Goal: Information Seeking & Learning: Learn about a topic

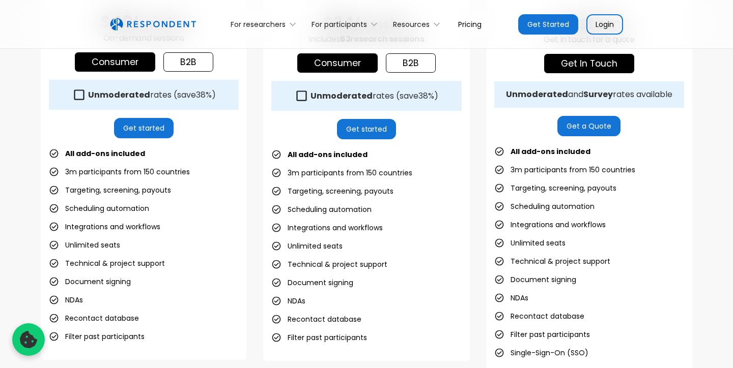
scroll to position [438, 0]
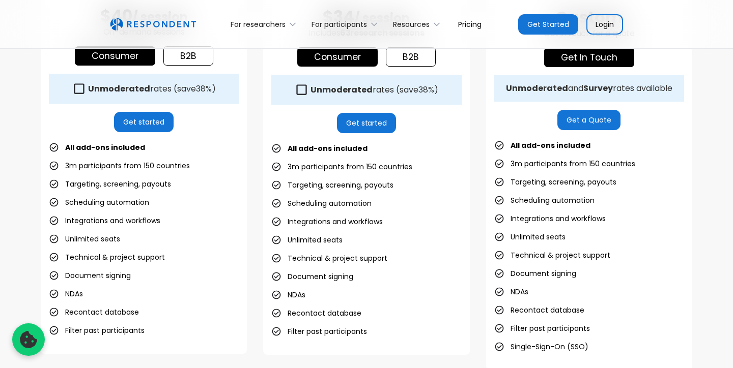
click at [330, 165] on li "3m participants from 150 countries" at bounding box center [341, 167] width 141 height 14
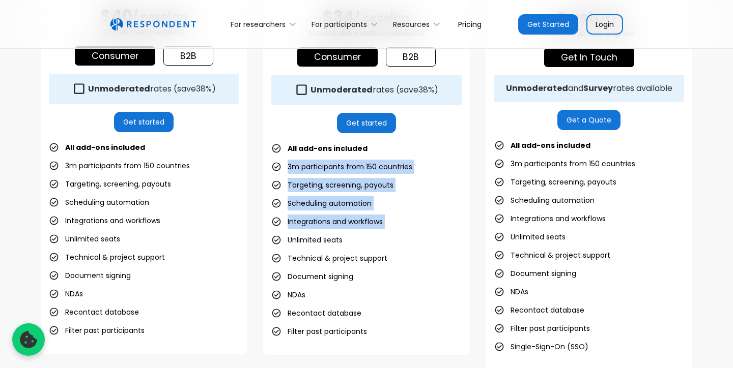
drag, startPoint x: 330, startPoint y: 165, endPoint x: 371, endPoint y: 230, distance: 76.6
click at [371, 230] on ul "All add-ons included 3m participants from 150 countries Targeting, screening, p…" at bounding box center [366, 239] width 190 height 197
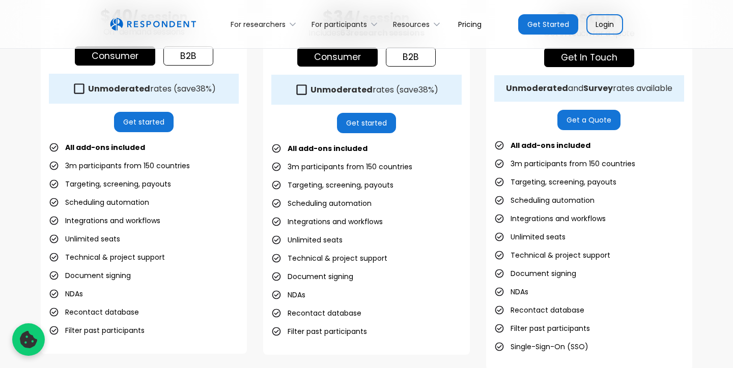
click at [371, 230] on ul "All add-ons included 3m participants from 150 countries Targeting, screening, p…" at bounding box center [366, 239] width 190 height 197
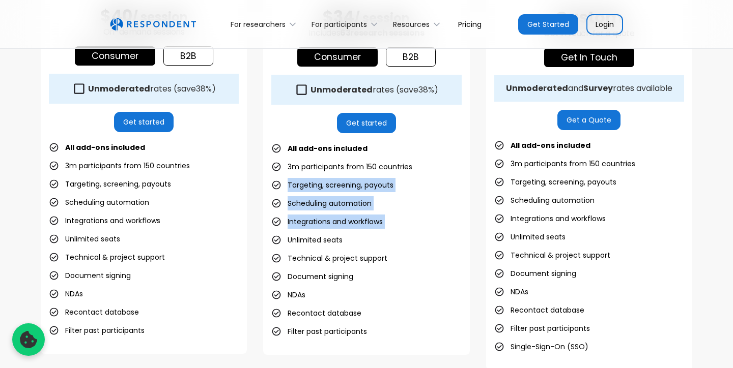
drag, startPoint x: 371, startPoint y: 230, endPoint x: 361, endPoint y: 180, distance: 50.8
click at [361, 180] on ul "All add-ons included 3m participants from 150 countries Targeting, screening, p…" at bounding box center [366, 239] width 190 height 197
click at [361, 180] on li "Targeting, screening, payouts" at bounding box center [332, 185] width 122 height 14
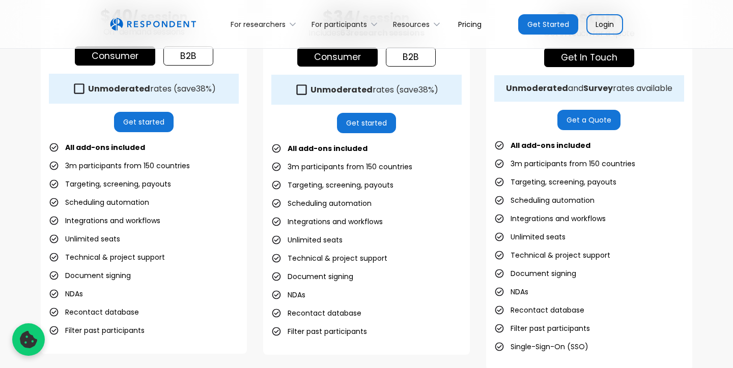
click at [361, 180] on li "Targeting, screening, payouts" at bounding box center [332, 185] width 122 height 14
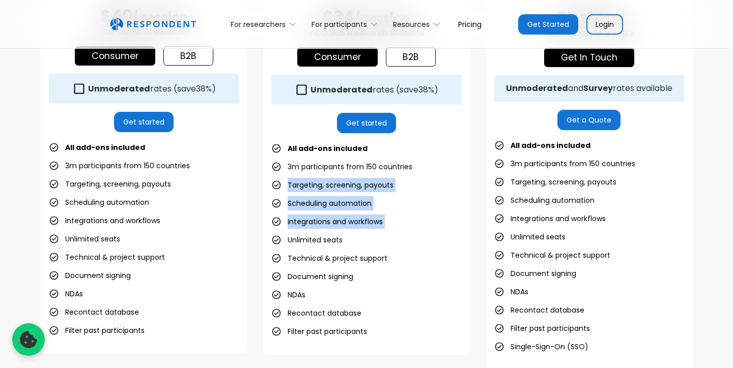
drag, startPoint x: 361, startPoint y: 180, endPoint x: 391, endPoint y: 236, distance: 63.3
click at [391, 236] on ul "All add-ons included 3m participants from 150 countries Targeting, screening, p…" at bounding box center [366, 239] width 190 height 197
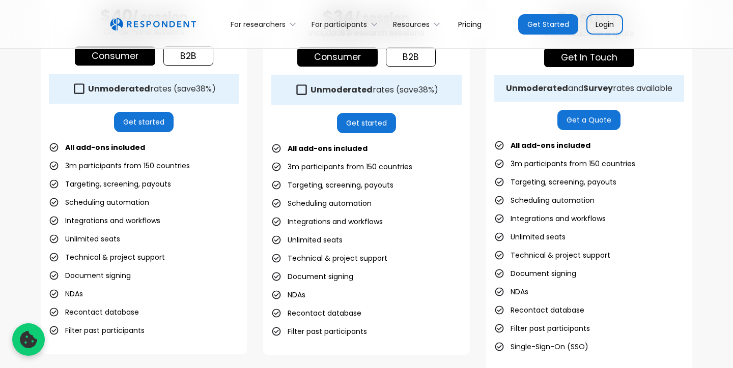
click at [391, 236] on ul "All add-ons included 3m participants from 150 countries Targeting, screening, p…" at bounding box center [366, 239] width 190 height 197
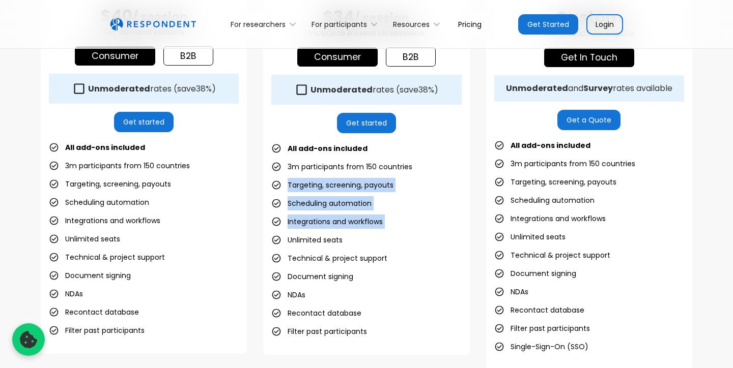
drag, startPoint x: 391, startPoint y: 236, endPoint x: 379, endPoint y: 198, distance: 39.6
click at [379, 198] on ul "All add-ons included 3m participants from 150 countries Targeting, screening, p…" at bounding box center [366, 239] width 190 height 197
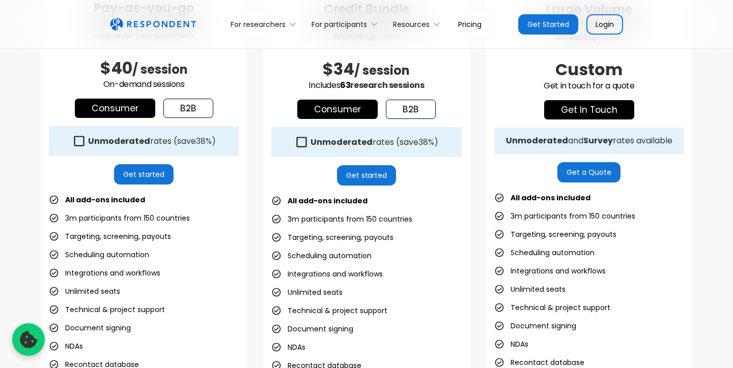
scroll to position [264, 0]
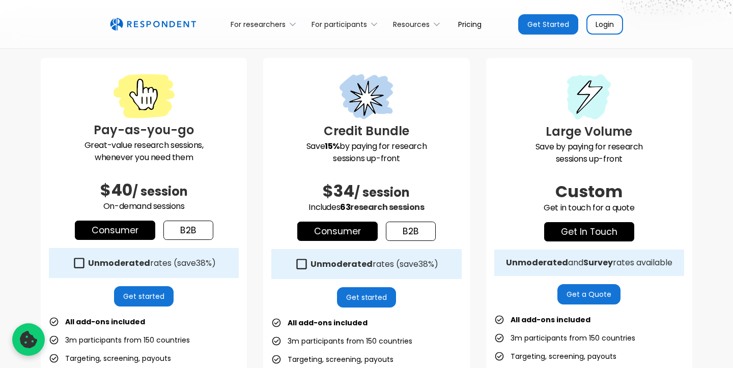
click at [379, 198] on span "/ session" at bounding box center [381, 192] width 55 height 17
drag, startPoint x: 379, startPoint y: 198, endPoint x: 320, endPoint y: 192, distance: 59.4
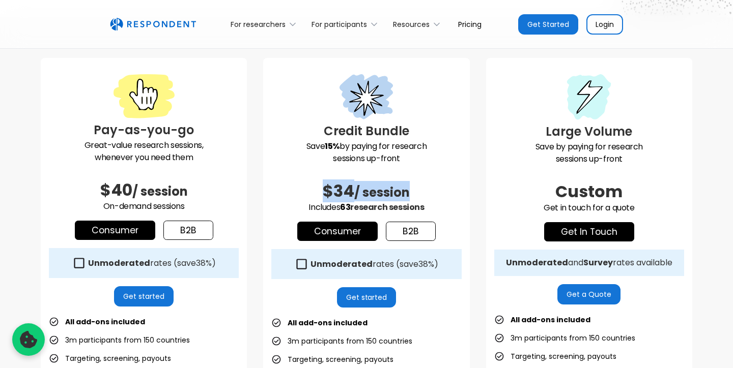
click at [320, 192] on h2 "$34 / session" at bounding box center [366, 191] width 190 height 20
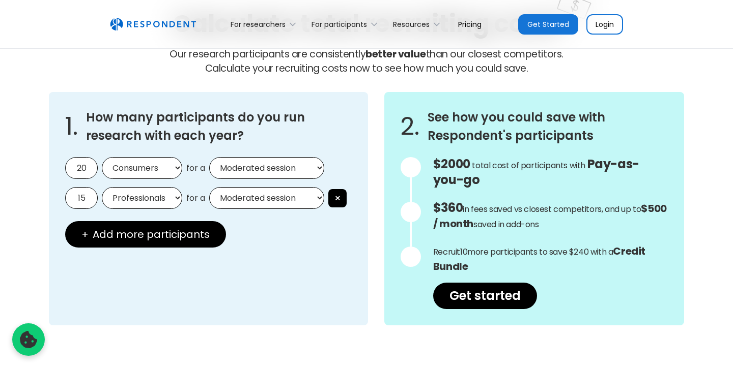
scroll to position [931, 0]
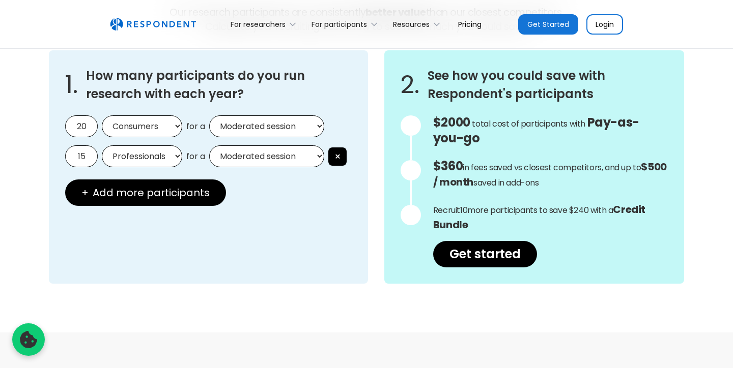
click at [63, 126] on div "1. How many participants do you run research with each year? 20 Consumers Profe…" at bounding box center [208, 167] width 319 height 234
click at [81, 127] on input "20" at bounding box center [81, 127] width 33 height 22
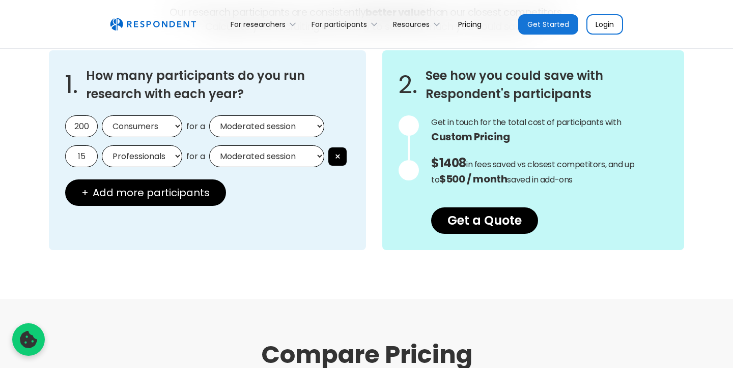
type input "200"
click at [148, 126] on select "Consumers Professionals" at bounding box center [142, 127] width 80 height 22
click at [276, 124] on select "Moderated session Unmoderated session" at bounding box center [266, 127] width 115 height 22
select select "unmoderated"
click at [209, 116] on select "Moderated session Unmoderated session" at bounding box center [266, 127] width 115 height 22
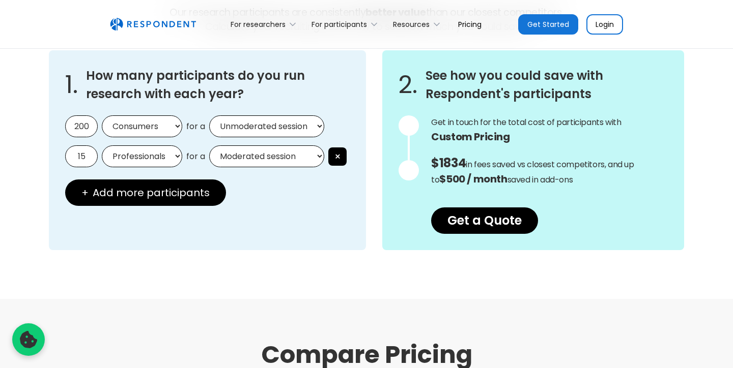
click at [315, 207] on div "1. How many participants do you run research with each year? 200 Consumers Prof…" at bounding box center [207, 150] width 317 height 200
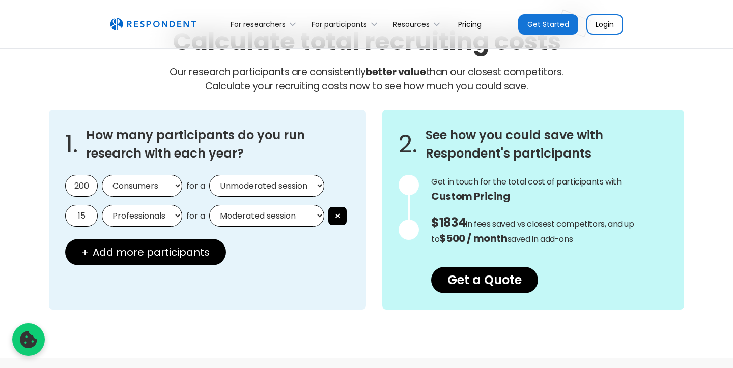
scroll to position [870, 0]
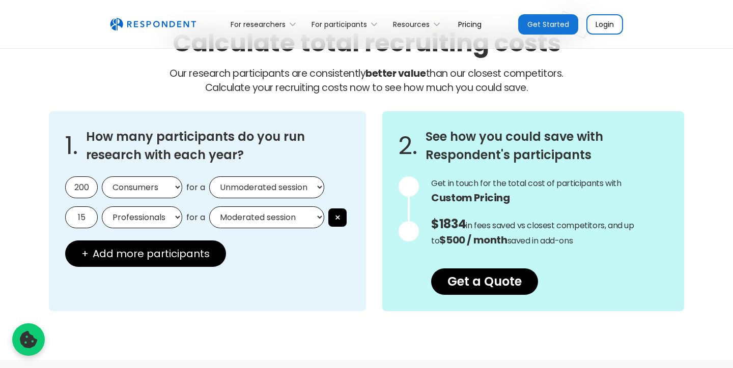
click at [530, 139] on h3 "See how you could save with Respondent's participants" at bounding box center [546, 146] width 242 height 37
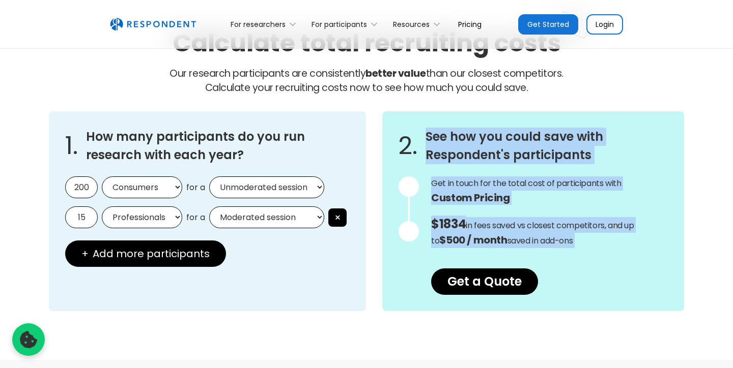
drag, startPoint x: 530, startPoint y: 139, endPoint x: 575, endPoint y: 210, distance: 83.3
click at [575, 210] on div "2. See how you could save with Respondent's participants $5420 Get in touch for…" at bounding box center [533, 211] width 302 height 200
click at [575, 210] on div "$5420 Get in touch for the total cost of participants with Custom Pricing total…" at bounding box center [549, 236] width 237 height 119
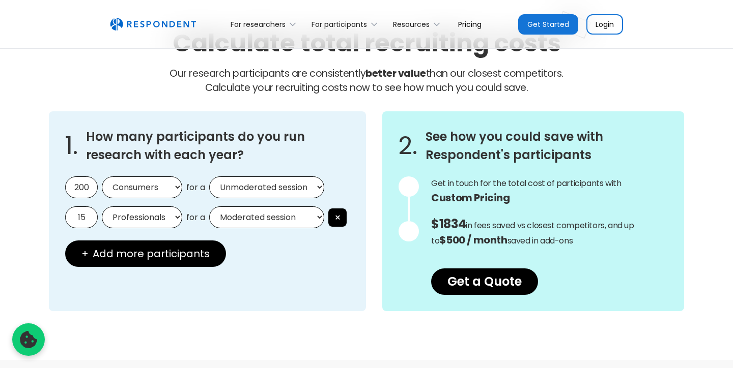
click at [575, 210] on div "$5420 Get in touch for the total cost of participants with Custom Pricing total…" at bounding box center [549, 236] width 237 height 119
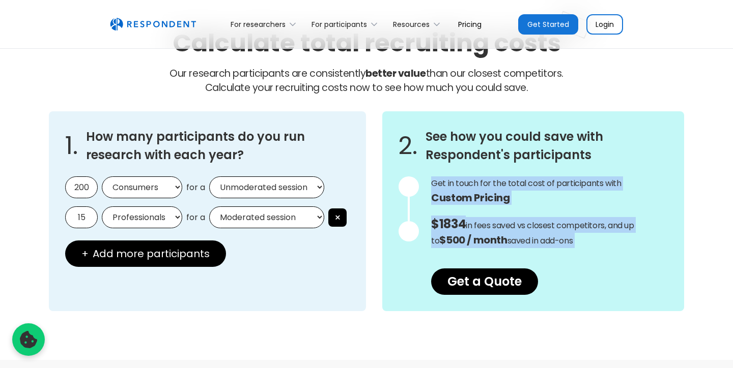
drag, startPoint x: 575, startPoint y: 210, endPoint x: 565, endPoint y: 182, distance: 29.1
click at [565, 182] on div "$5420 Get in touch for the total cost of participants with Custom Pricing total…" at bounding box center [549, 236] width 237 height 119
click at [565, 182] on span "Get in touch for the total cost of participants with Custom Pricing" at bounding box center [549, 191] width 237 height 27
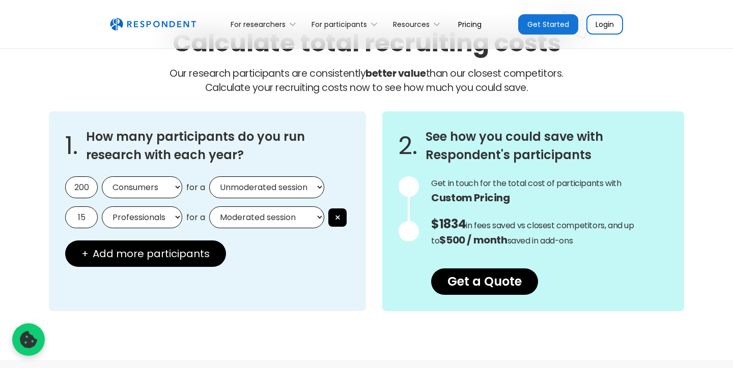
click at [565, 182] on span "Get in touch for the total cost of participants with Custom Pricing" at bounding box center [549, 191] width 237 height 27
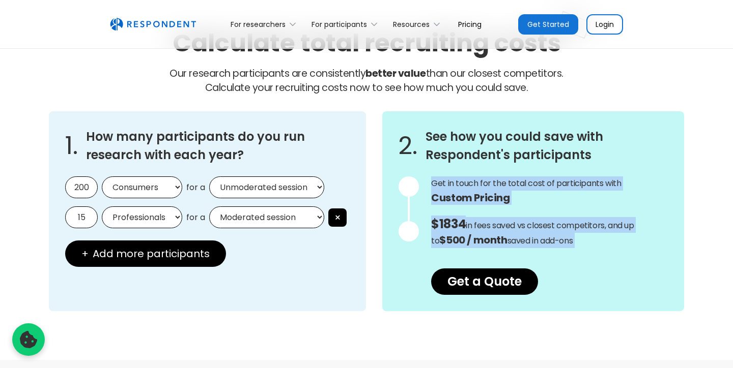
drag, startPoint x: 565, startPoint y: 182, endPoint x: 587, endPoint y: 229, distance: 51.2
click at [587, 229] on div "$5420 Get in touch for the total cost of participants with Custom Pricing total…" at bounding box center [549, 236] width 237 height 119
click at [587, 229] on p "$1834 in fees saved vs closest competitors, and up to $500 / month saved in add…" at bounding box center [549, 232] width 237 height 31
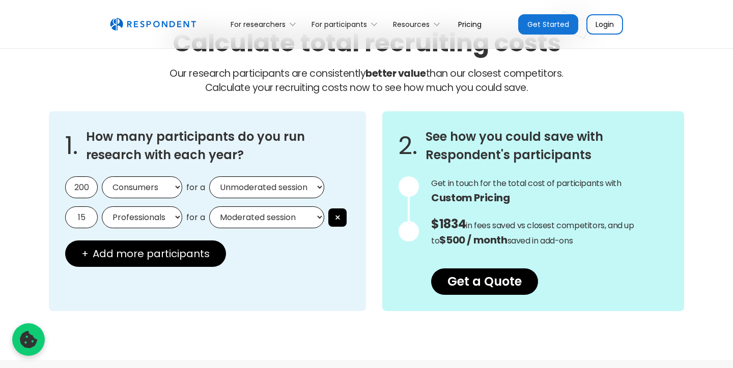
click at [587, 229] on p "$1834 in fees saved vs closest competitors, and up to $500 / month saved in add…" at bounding box center [549, 232] width 237 height 31
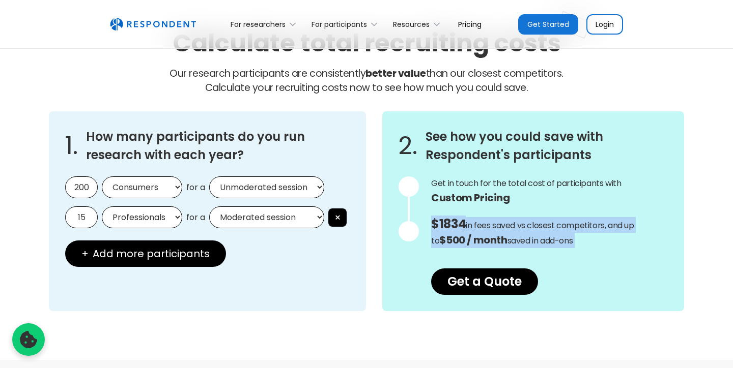
click at [587, 229] on p "$1834 in fees saved vs closest competitors, and up to $500 / month saved in add…" at bounding box center [549, 232] width 237 height 31
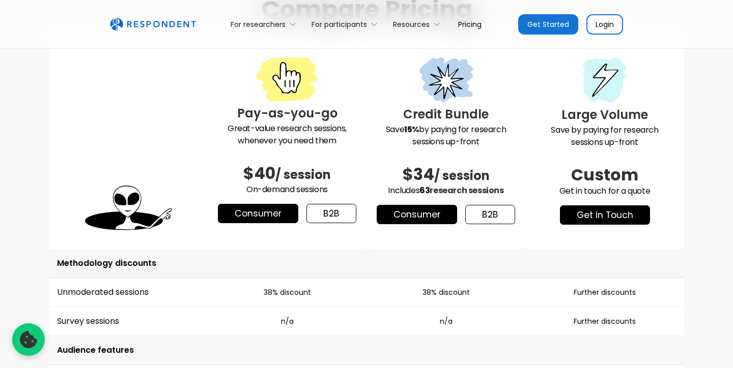
scroll to position [1310, 0]
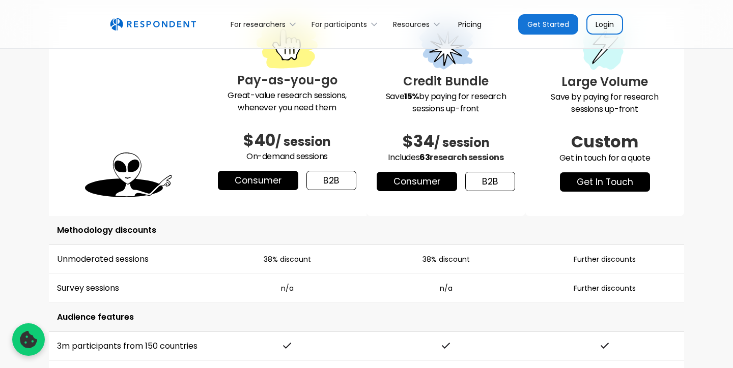
click at [289, 130] on h2 "$40 / session" at bounding box center [287, 140] width 143 height 20
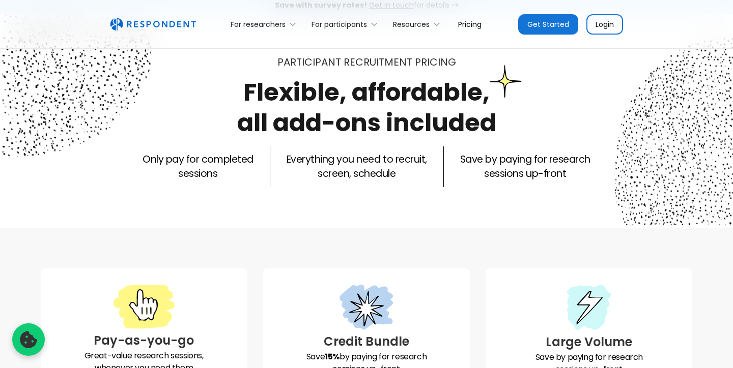
scroll to position [0, 0]
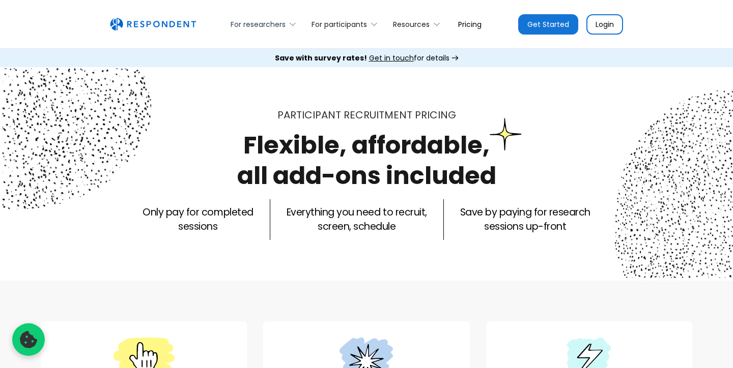
click at [272, 26] on div "For researchers" at bounding box center [258, 24] width 55 height 10
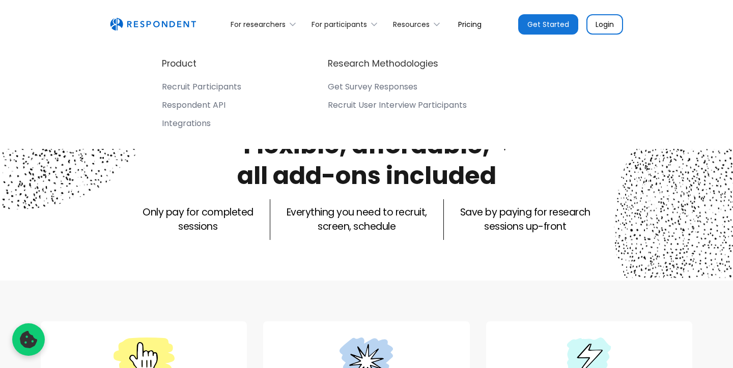
click at [138, 27] on img "home" at bounding box center [153, 24] width 86 height 13
